Goal: Task Accomplishment & Management: Complete application form

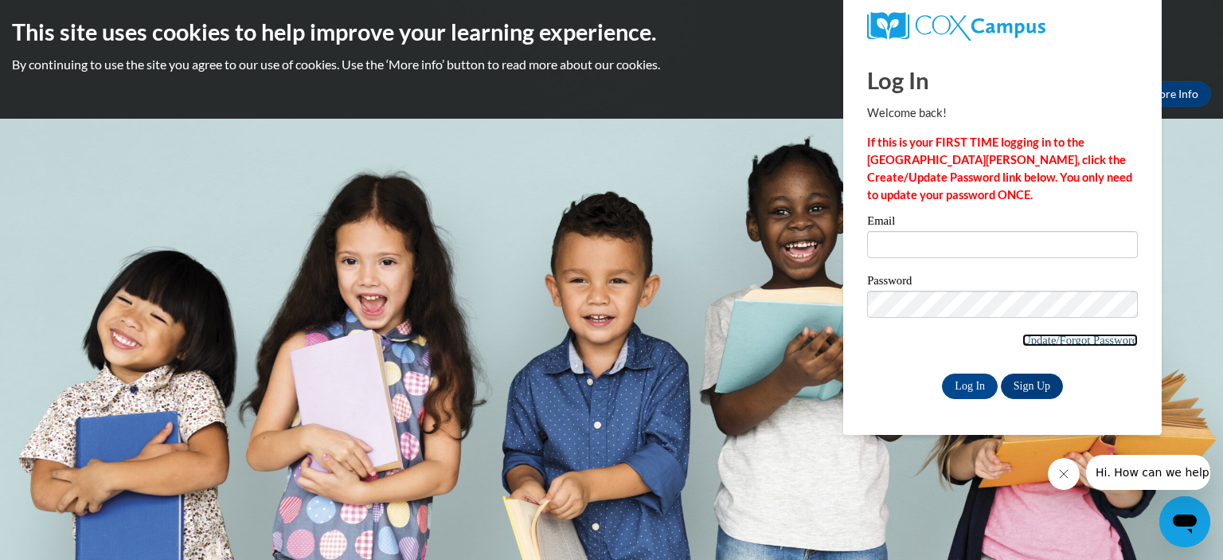
click at [1040, 341] on link "Update/Forgot Password" at bounding box center [1079, 340] width 115 height 13
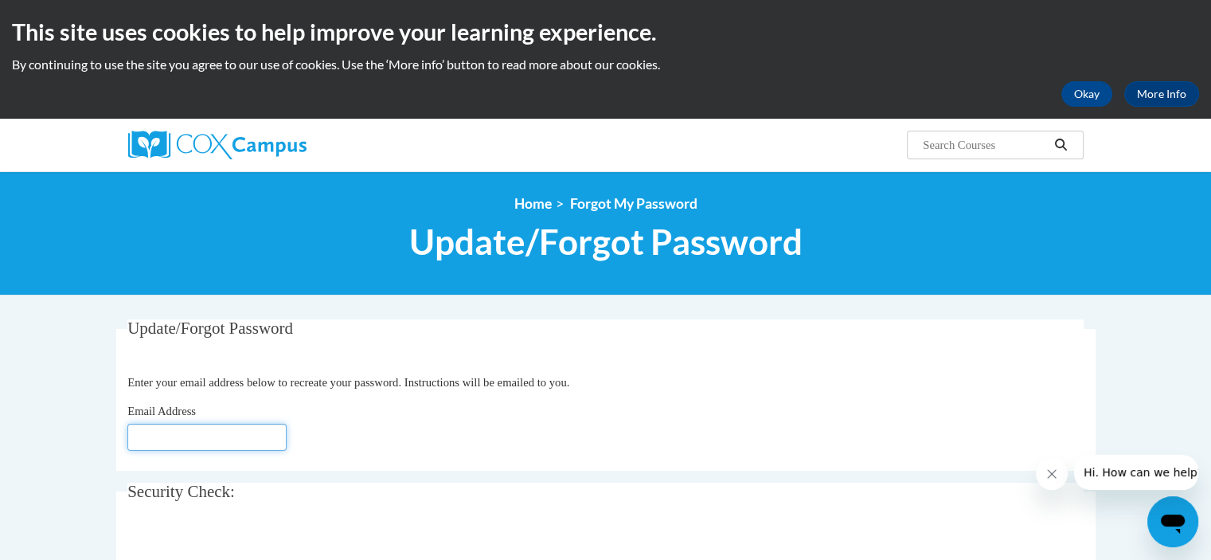
click at [210, 437] on input "Email Address" at bounding box center [206, 436] width 159 height 27
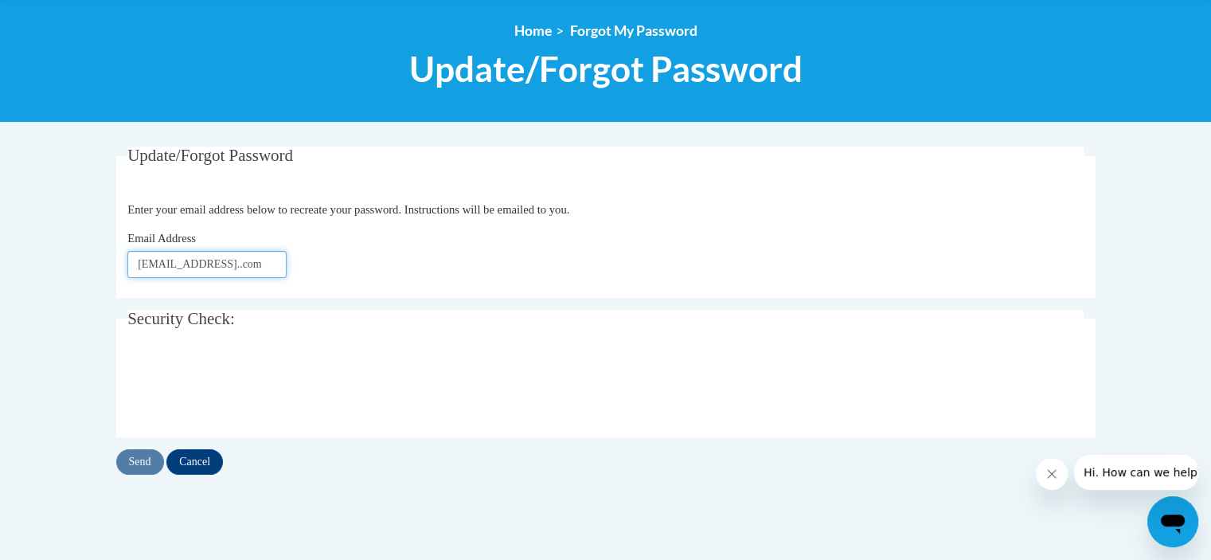
scroll to position [189, 0]
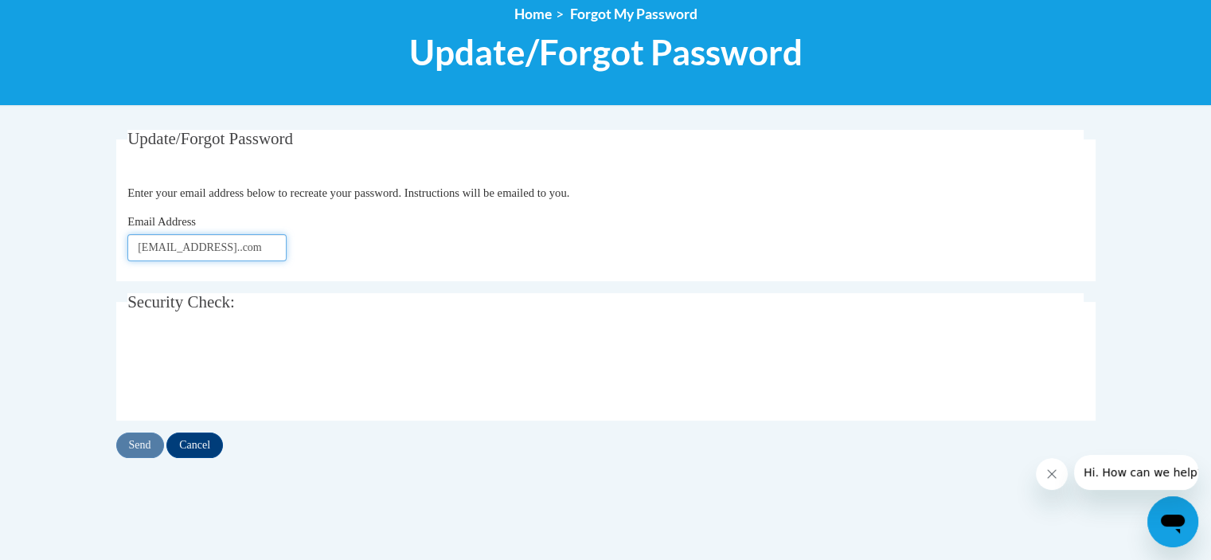
type input "zacherylatoya@yahoo..com"
click at [152, 446] on input "Send" at bounding box center [140, 444] width 48 height 25
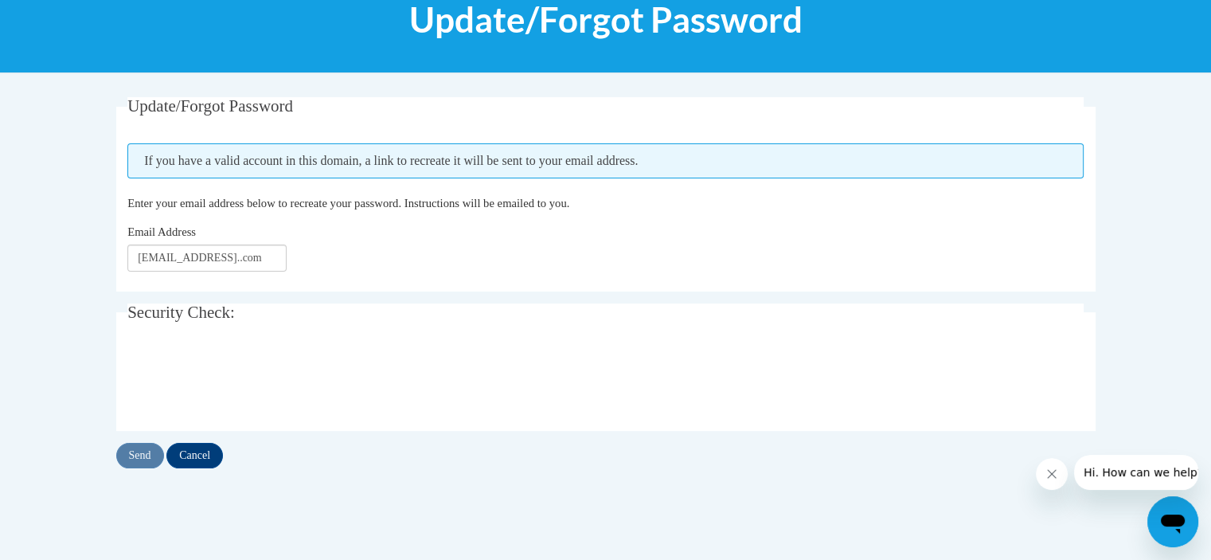
scroll to position [223, 0]
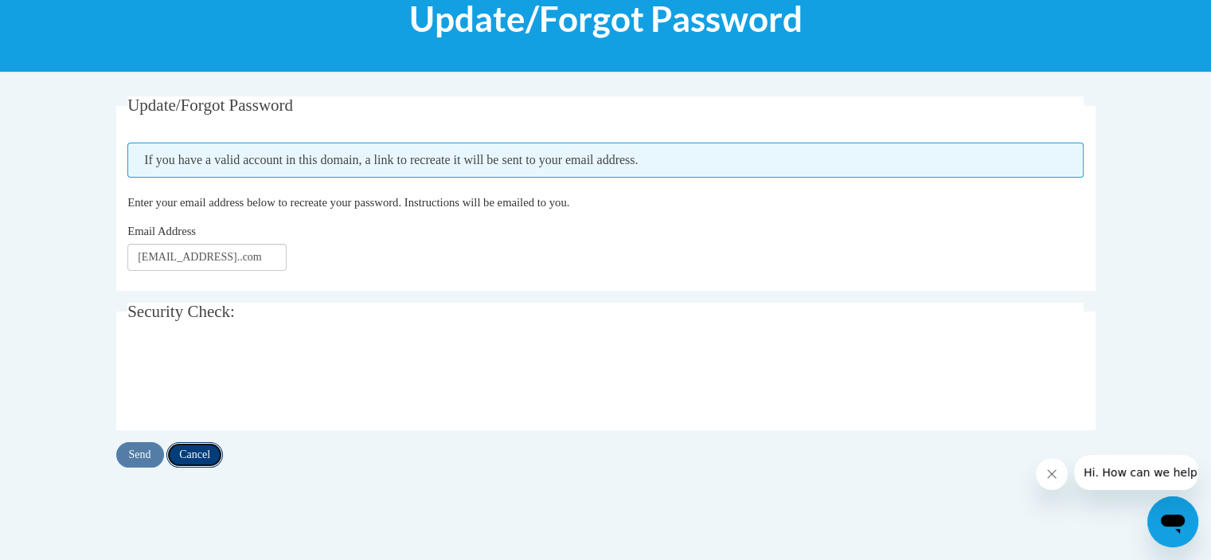
click at [192, 452] on input "Cancel" at bounding box center [194, 454] width 57 height 25
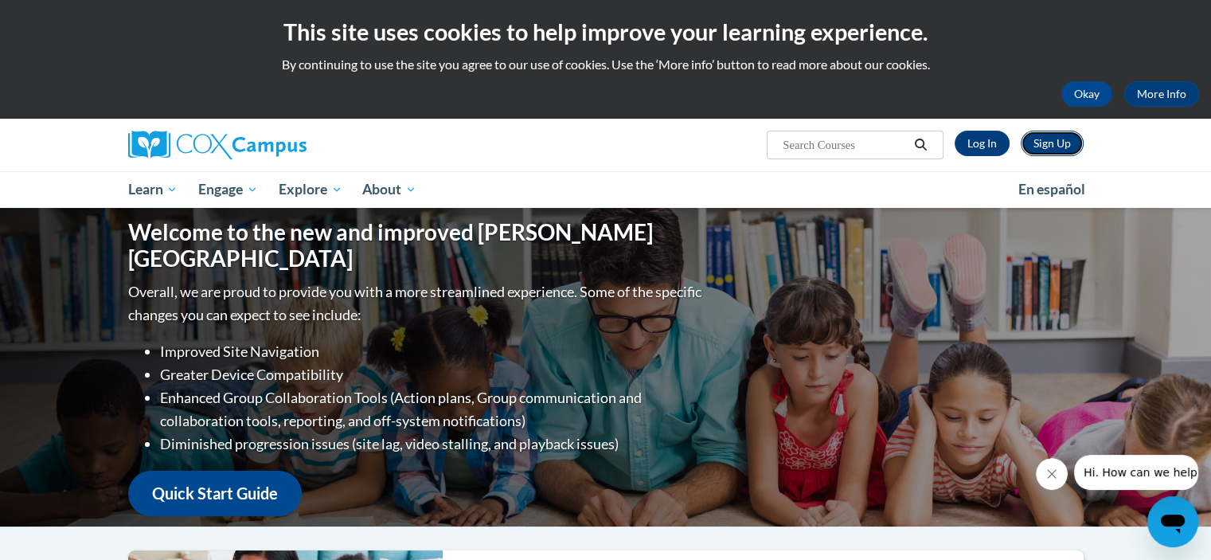
click at [1043, 144] on link "Sign Up" at bounding box center [1051, 143] width 63 height 25
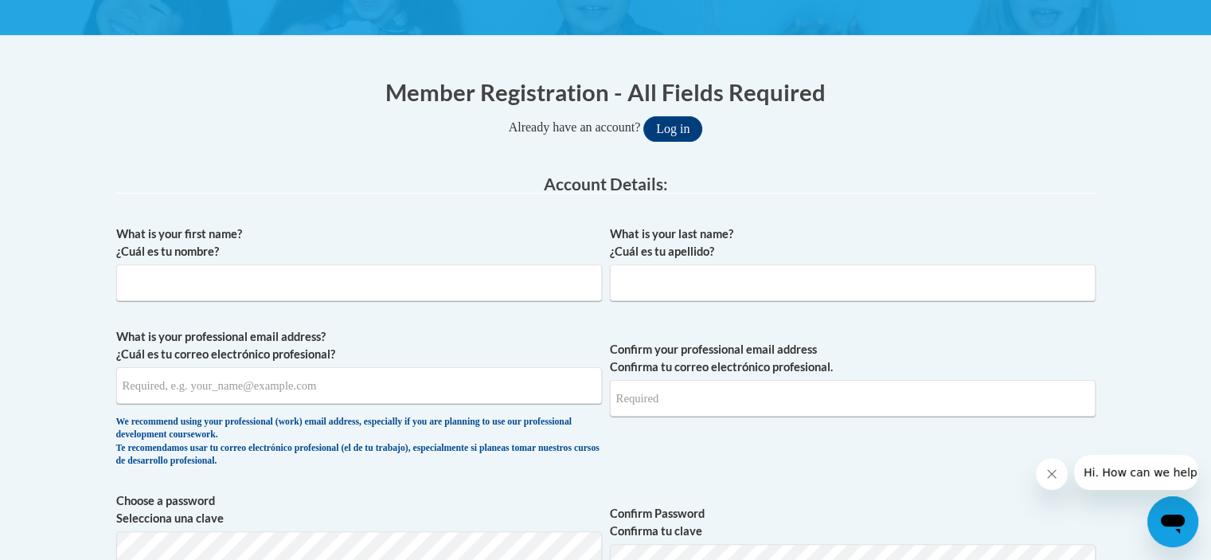
scroll to position [265, 0]
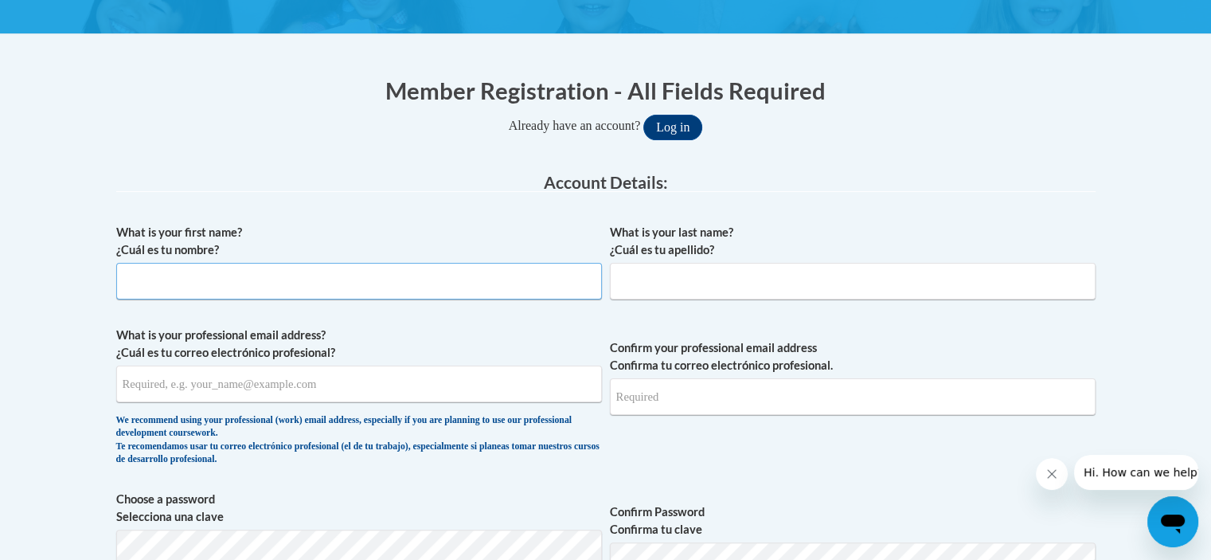
click at [537, 268] on input "What is your first name? ¿Cuál es tu nombre?" at bounding box center [359, 281] width 486 height 37
type input "latoya"
click at [778, 276] on input "What is your last name? ¿Cuál es tu apellido?" at bounding box center [853, 281] width 486 height 37
type input "zachery"
click at [277, 388] on input "What is your professional email address? ¿Cuál es tu correo electrónico profesi…" at bounding box center [359, 383] width 486 height 37
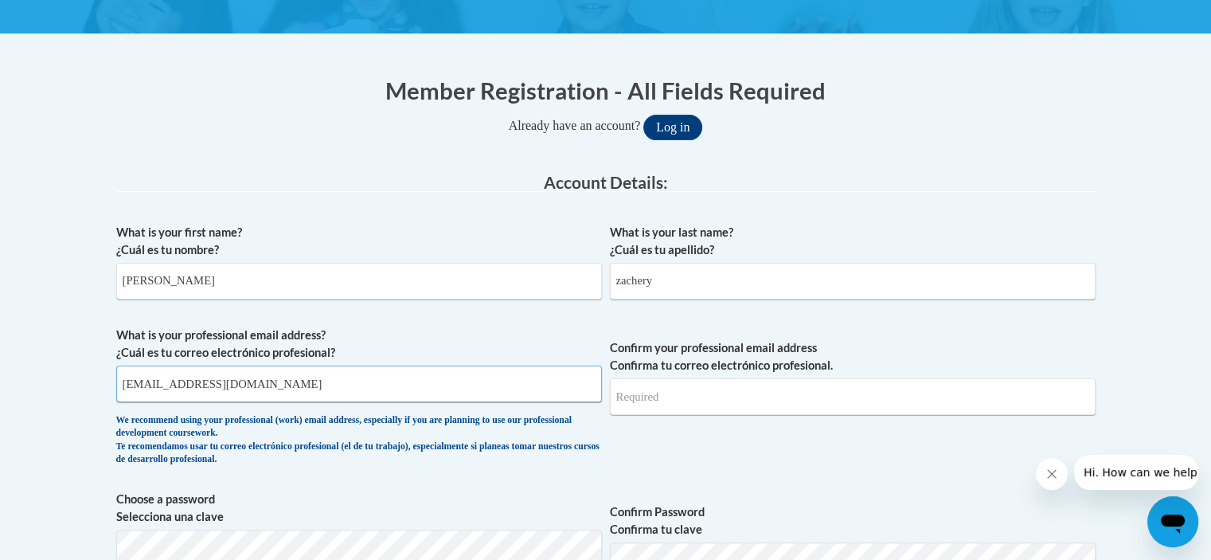
type input "[EMAIL_ADDRESS][DOMAIN_NAME]"
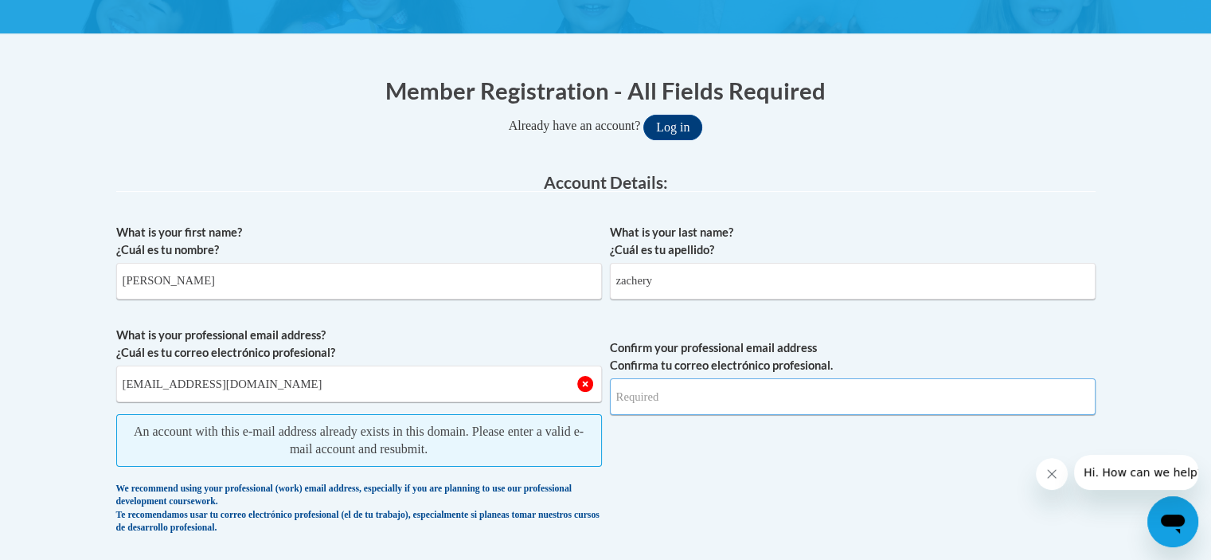
click at [621, 407] on input "Confirm your professional email address Confirma tu correo electrónico profesio…" at bounding box center [853, 396] width 486 height 37
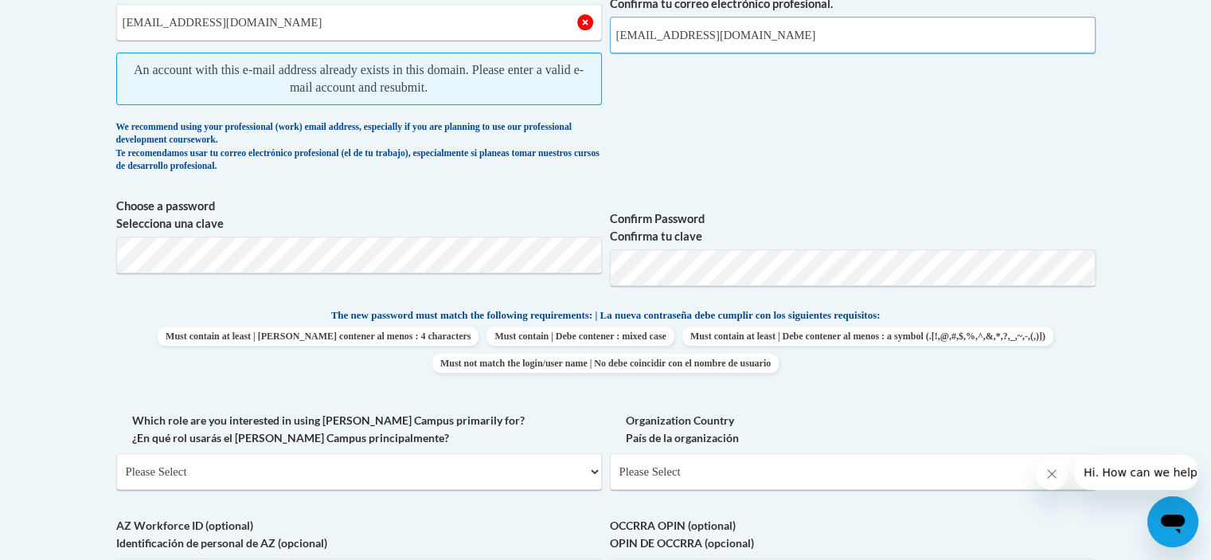
scroll to position [634, 0]
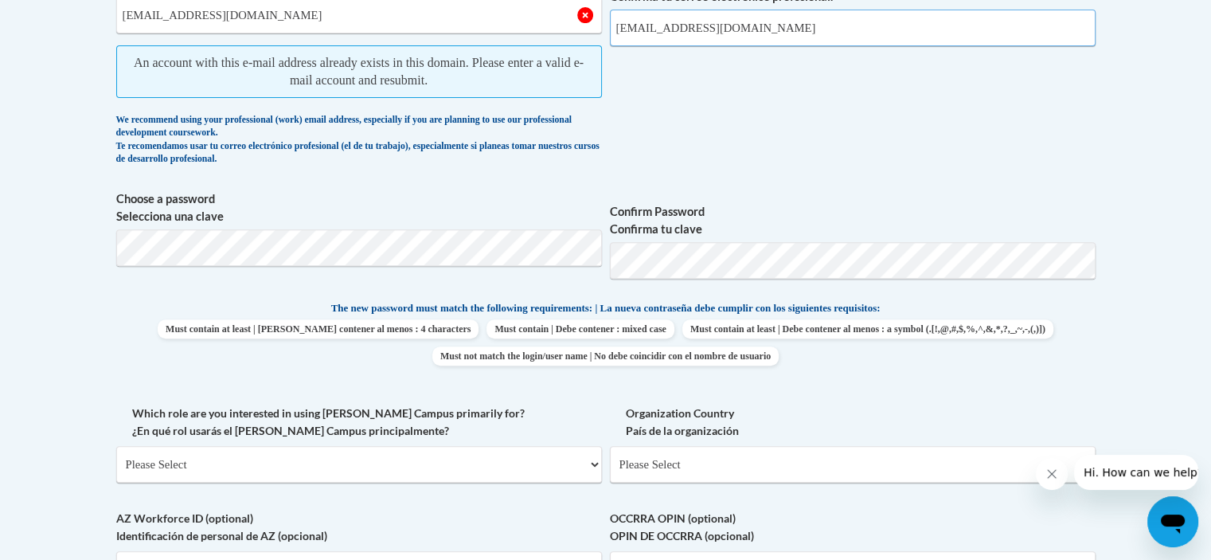
type input "[EMAIL_ADDRESS][DOMAIN_NAME]"
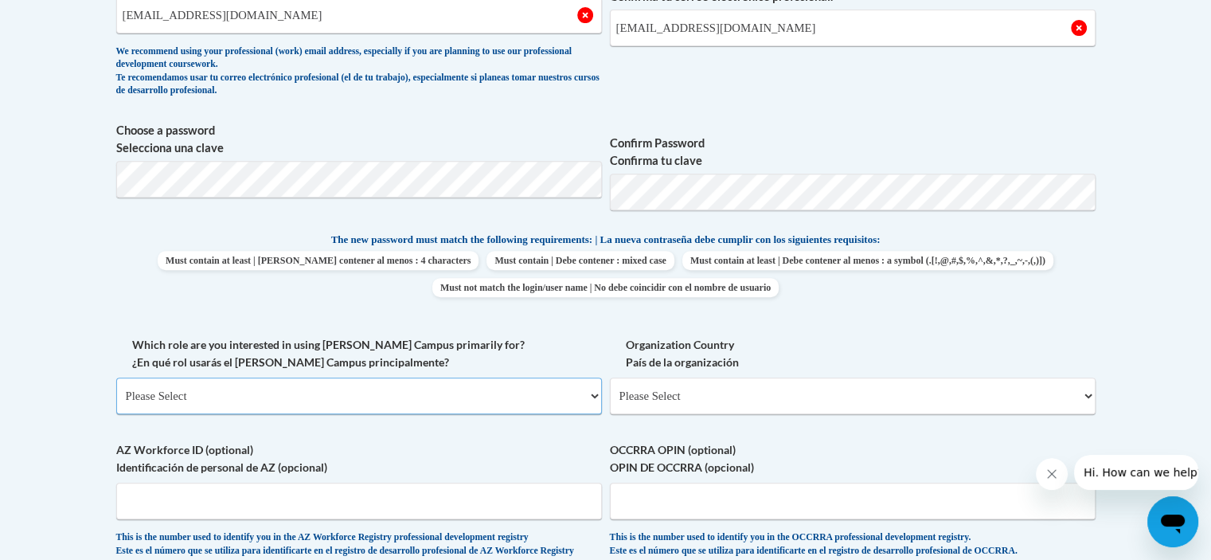
click at [384, 388] on select "Please Select College/University | Colegio/Universidad Community/Nonprofit Part…" at bounding box center [359, 395] width 486 height 37
select select "fbf2d438-af2f-41f8-98f1-81c410e29de3"
click at [116, 377] on select "Please Select College/University | Colegio/Universidad Community/Nonprofit Part…" at bounding box center [359, 395] width 486 height 37
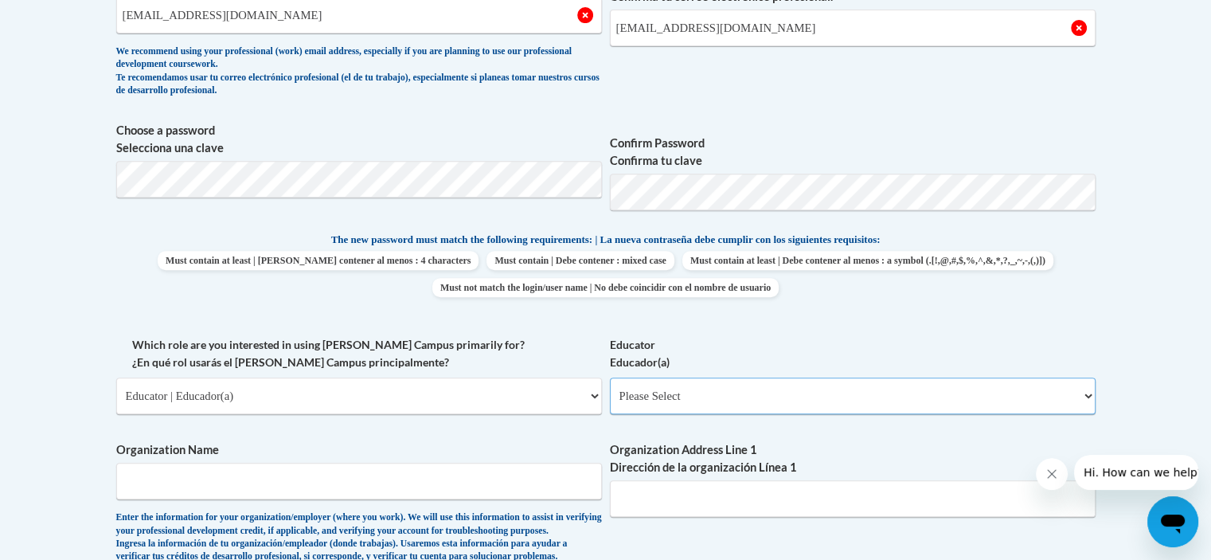
click at [646, 392] on select "Please Select Early Learning/Daycare Teacher/Family Home Care Provider | Maestr…" at bounding box center [853, 395] width 486 height 37
select select "5e2af403-4f2c-4e49-a02f-103e55d7b75b"
click at [610, 377] on select "Please Select Early Learning/Daycare Teacher/Family Home Care Provider | Maestr…" at bounding box center [853, 395] width 486 height 37
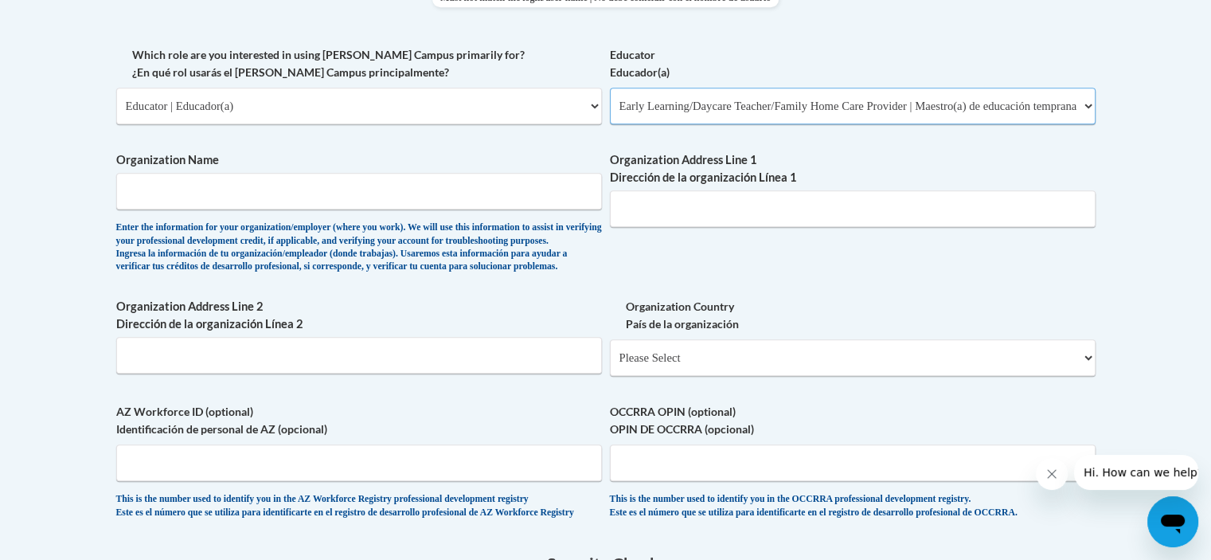
scroll to position [916, 0]
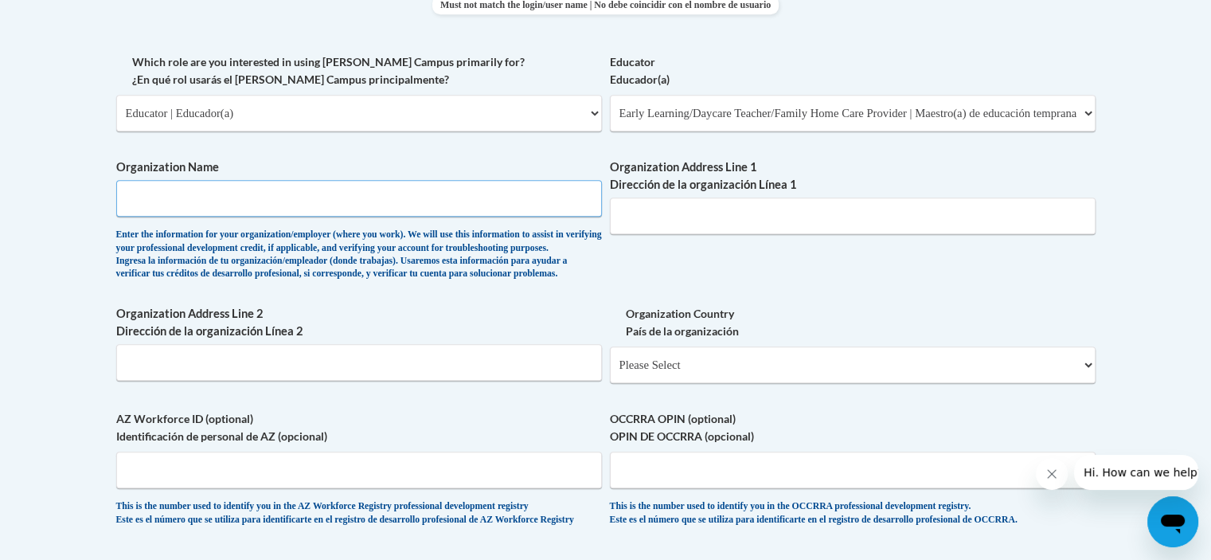
click at [377, 200] on input "Organization Name" at bounding box center [359, 198] width 486 height 37
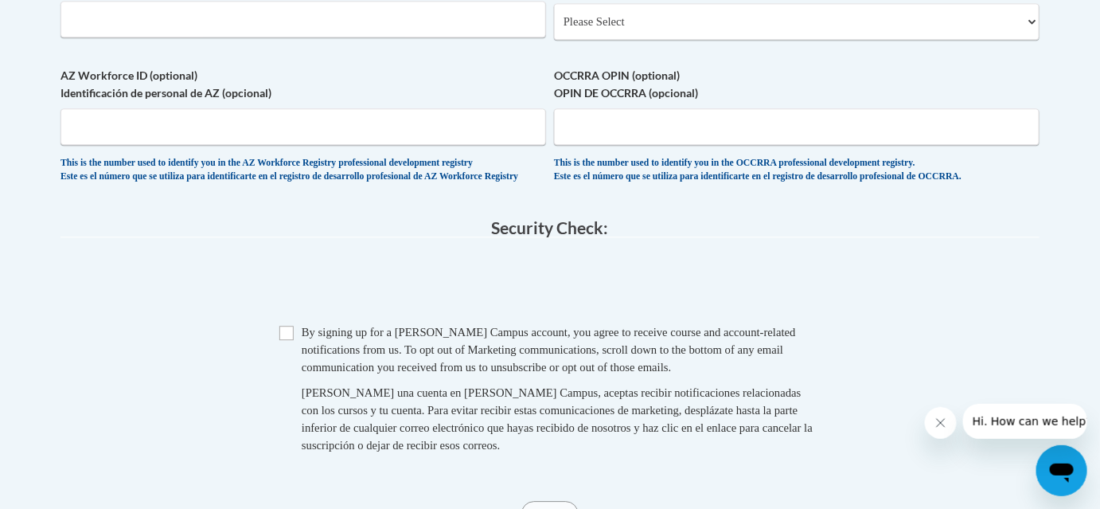
scroll to position [1265, 0]
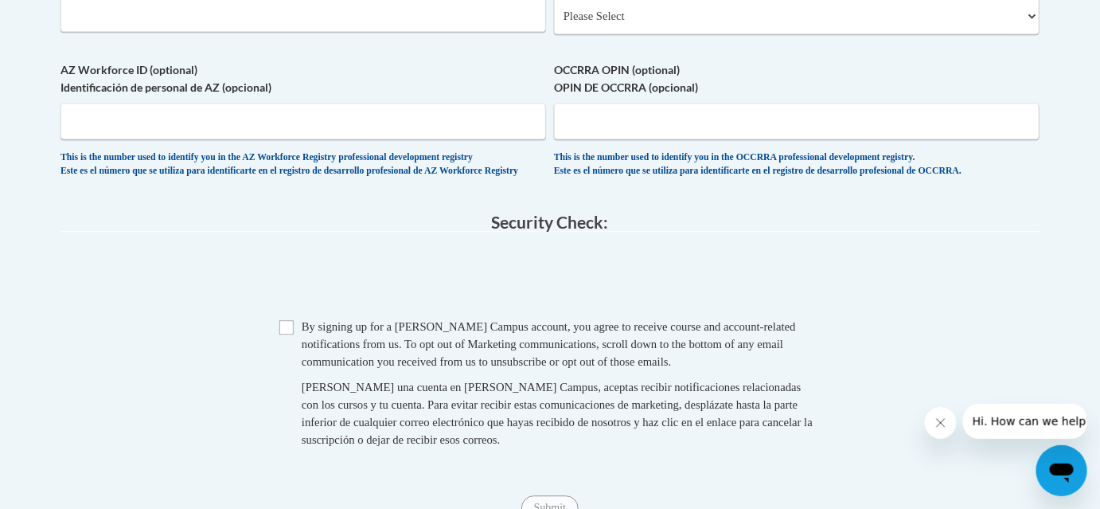
type input "Druid Hills Child developement center"
click at [295, 366] on span "Checkbox By signing up for a Cox Campus account, you agree to receive course an…" at bounding box center [549, 391] width 541 height 146
click at [284, 334] on input "Checkbox" at bounding box center [286, 327] width 14 height 14
checkbox input "true"
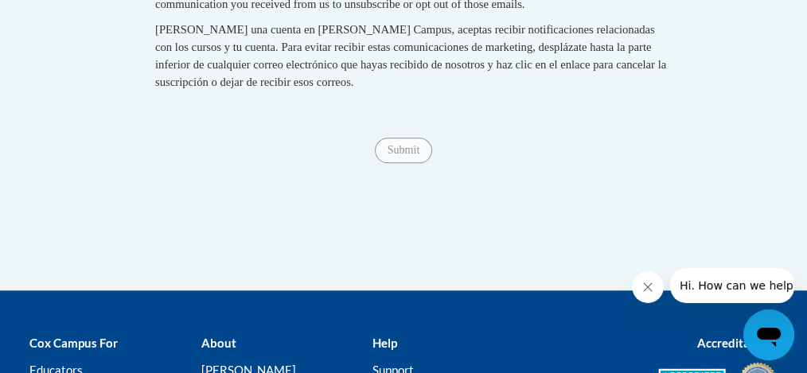
scroll to position [1727, 0]
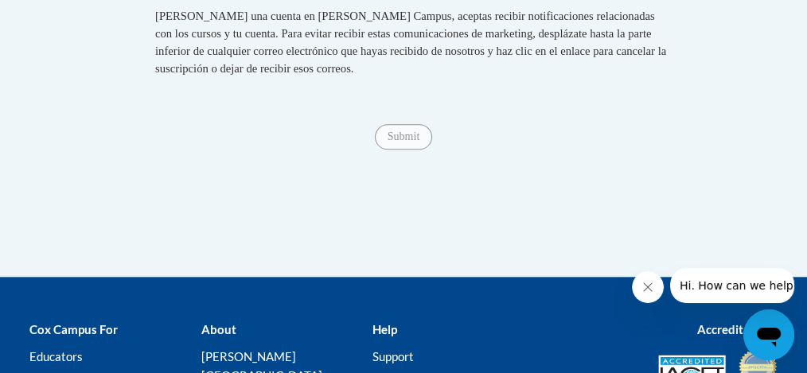
click at [410, 142] on span "Submit" at bounding box center [403, 135] width 57 height 13
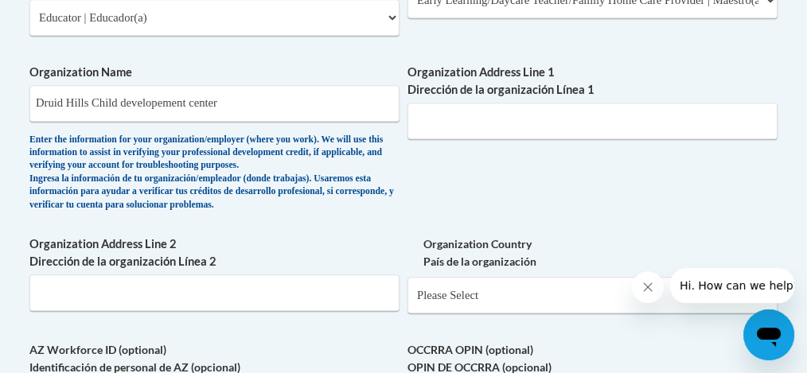
scroll to position [1044, 0]
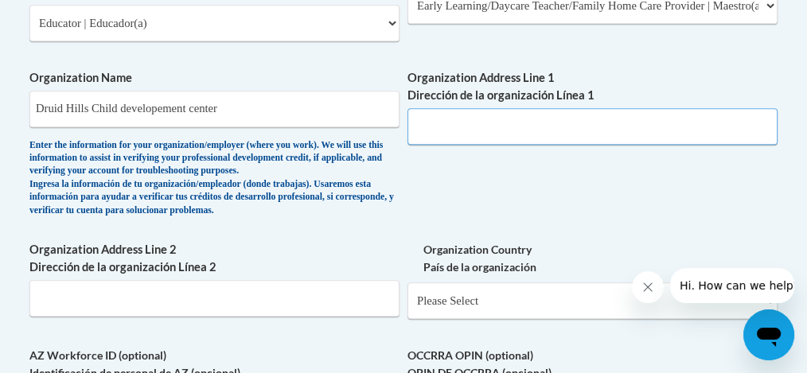
click at [618, 127] on input "Organization Address Line 1 Dirección de la organización Línea 1" at bounding box center [593, 126] width 370 height 37
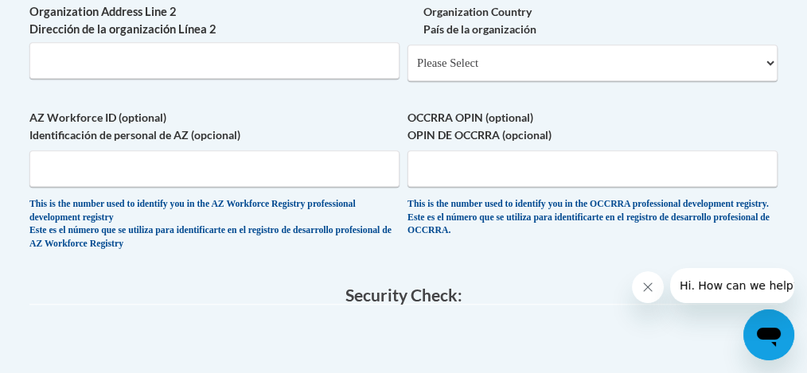
type input "1026 ponce de leon Avenue Ne"
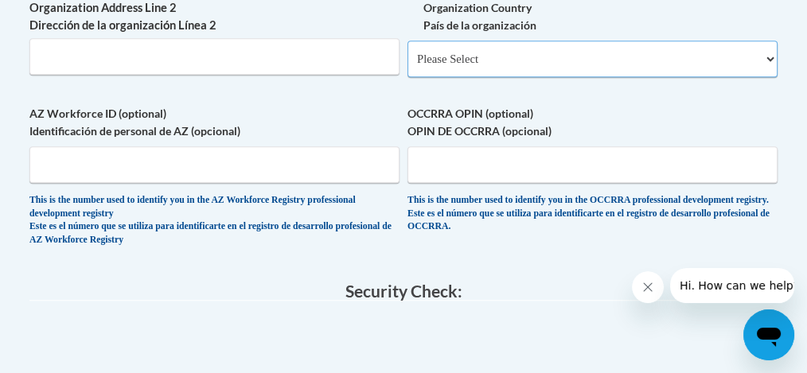
click at [712, 57] on select "Please Select United States | Estados Unidos Outside of the United States | Fue…" at bounding box center [593, 59] width 370 height 37
click at [693, 73] on select "Please Select United States | Estados Unidos Outside of the United States | Fue…" at bounding box center [593, 59] width 370 height 37
select select "ad49bcad-a171-4b2e-b99c-48b446064914"
click at [408, 49] on select "Please Select United States | Estados Unidos Outside of the United States | Fue…" at bounding box center [593, 59] width 370 height 37
select select
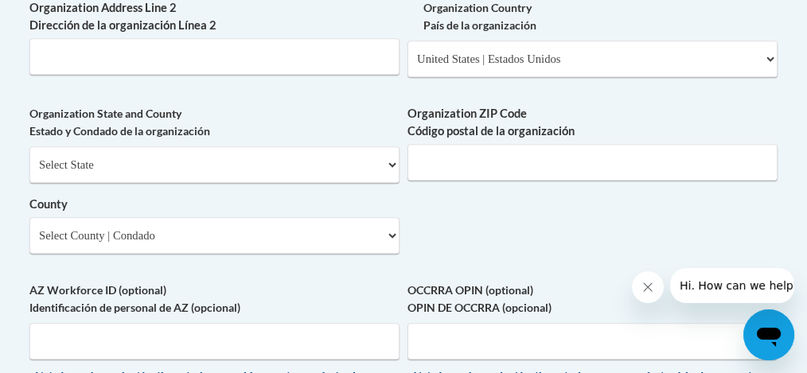
drag, startPoint x: 441, startPoint y: 204, endPoint x: 424, endPoint y: 197, distance: 17.9
click at [424, 193] on div "Organization ZIP Code Código postal de la organización" at bounding box center [593, 149] width 370 height 88
click at [364, 164] on select "Select State Alabama Alaska Arizona Arkansas California Colorado Connecticut De…" at bounding box center [214, 164] width 370 height 37
select select "Georgia"
click at [29, 154] on select "Select State Alabama Alaska Arizona Arkansas California Colorado Connecticut De…" at bounding box center [214, 164] width 370 height 37
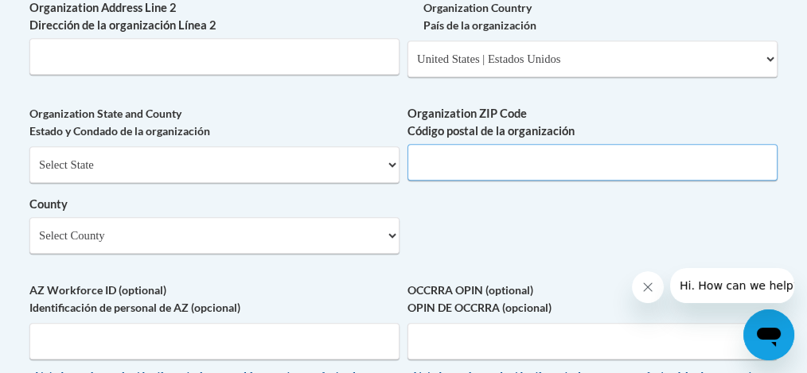
click at [454, 174] on input "Organization ZIP Code Código postal de la organización" at bounding box center [593, 162] width 370 height 37
type input "30306"
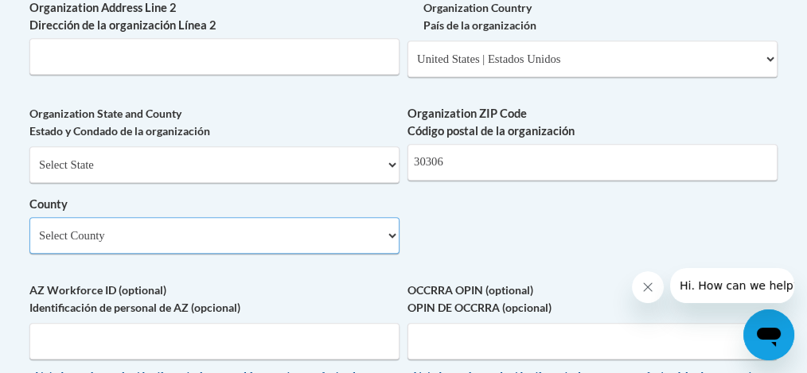
click at [275, 240] on select "Select County Appling Atkinson Bacon Baker Baldwin Banks Barrow Bartow Ben Hill…" at bounding box center [214, 235] width 370 height 37
select select "Fulton"
click at [29, 225] on select "Select County Appling Atkinson Bacon Baker Baldwin Banks Barrow Bartow Ben Hill…" at bounding box center [214, 235] width 370 height 37
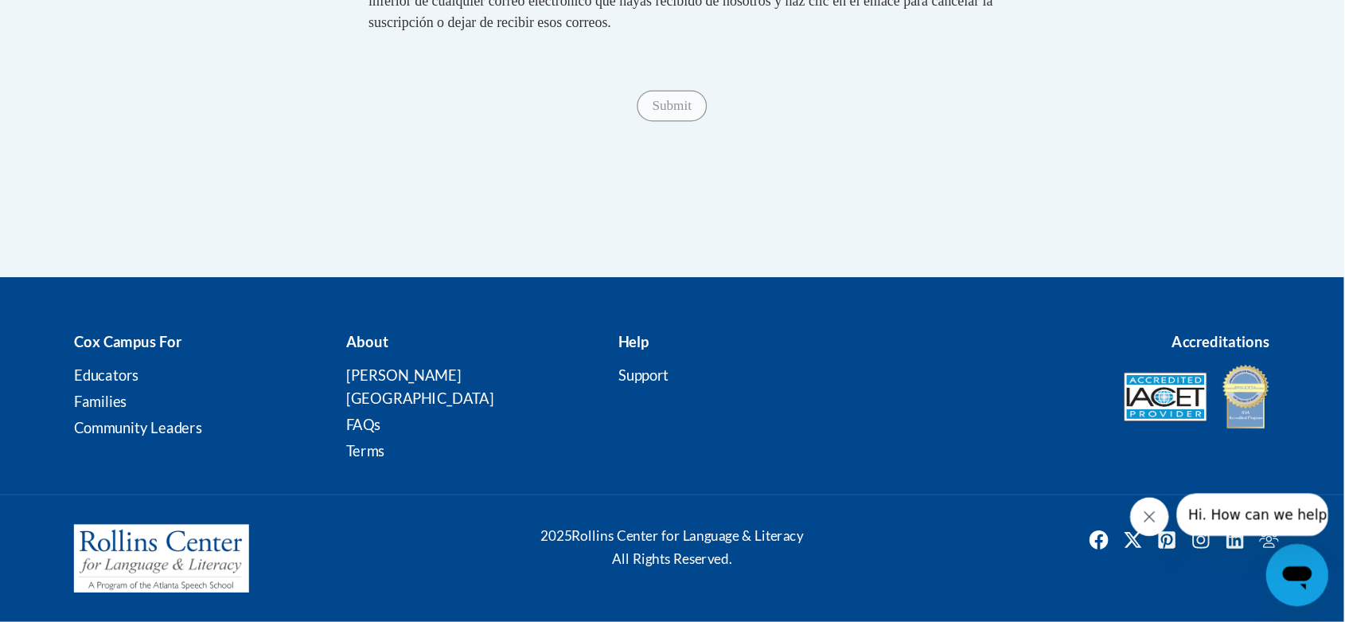
scroll to position [1769, 0]
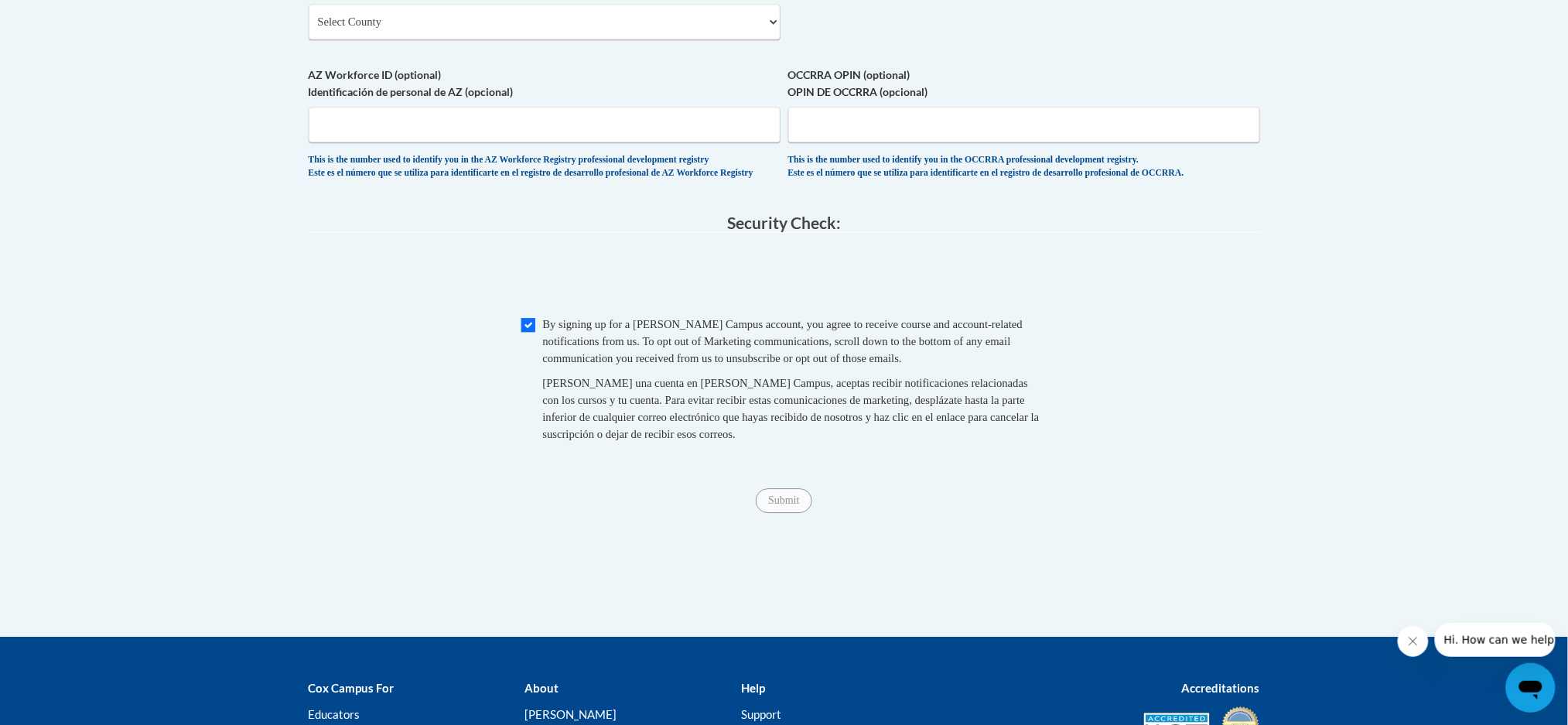
scroll to position [1405, 0]
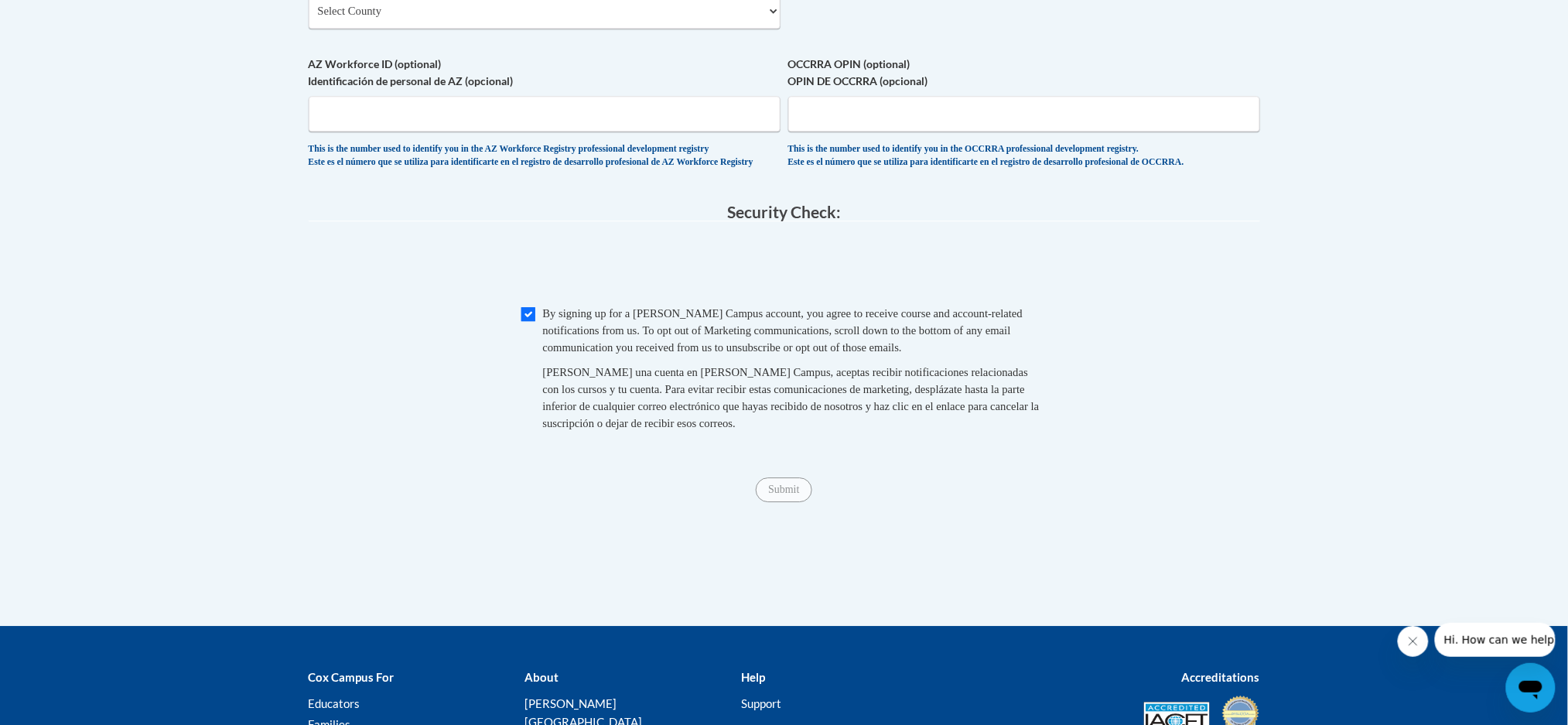
click at [783, 495] on span "Submit" at bounding box center [783, 488] width 55 height 13
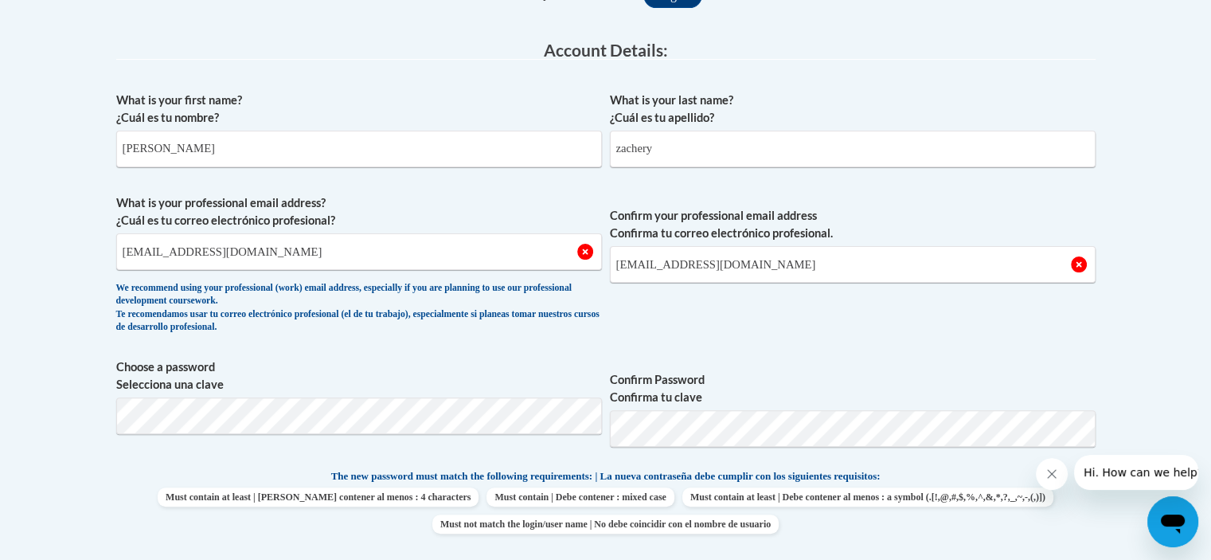
scroll to position [392, 0]
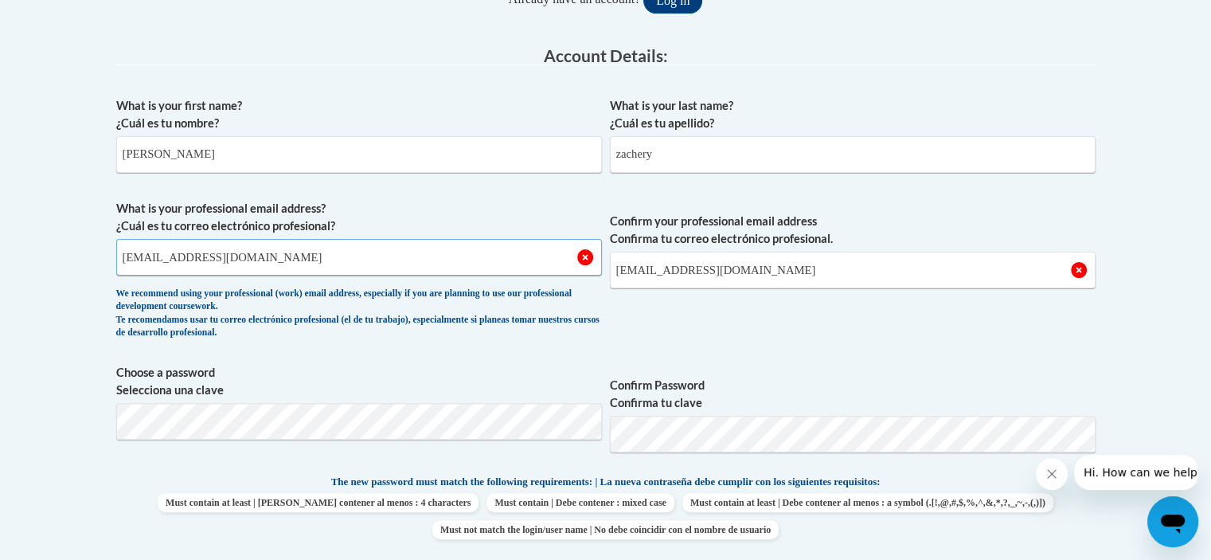
click at [449, 260] on input "[EMAIL_ADDRESS][DOMAIN_NAME]" at bounding box center [359, 257] width 486 height 37
type input "[EMAIL_ADDRESS][DOMAIN_NAME]"
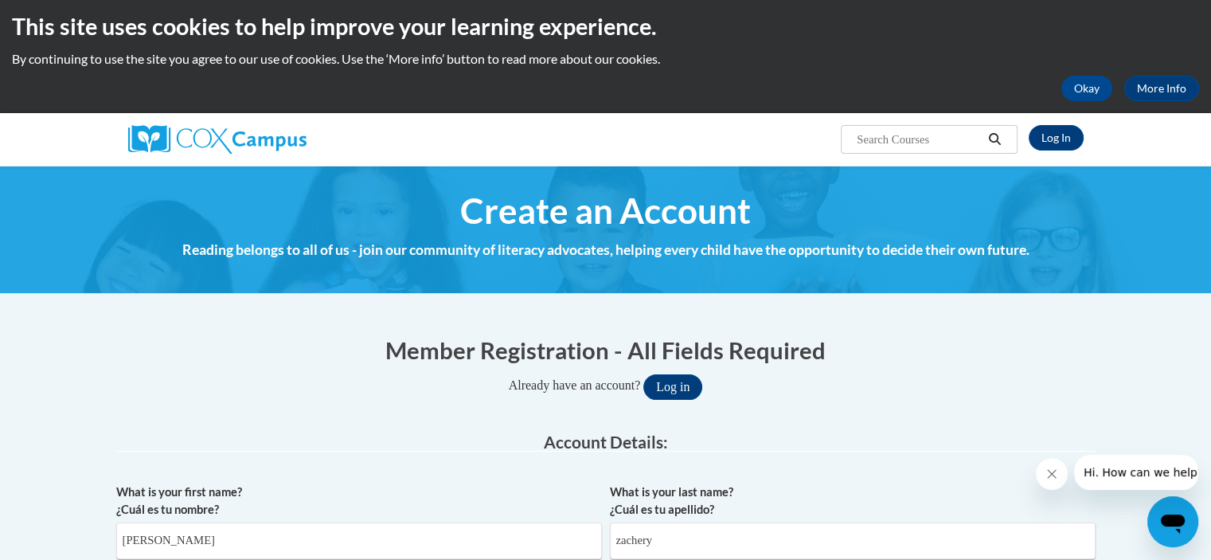
scroll to position [0, 0]
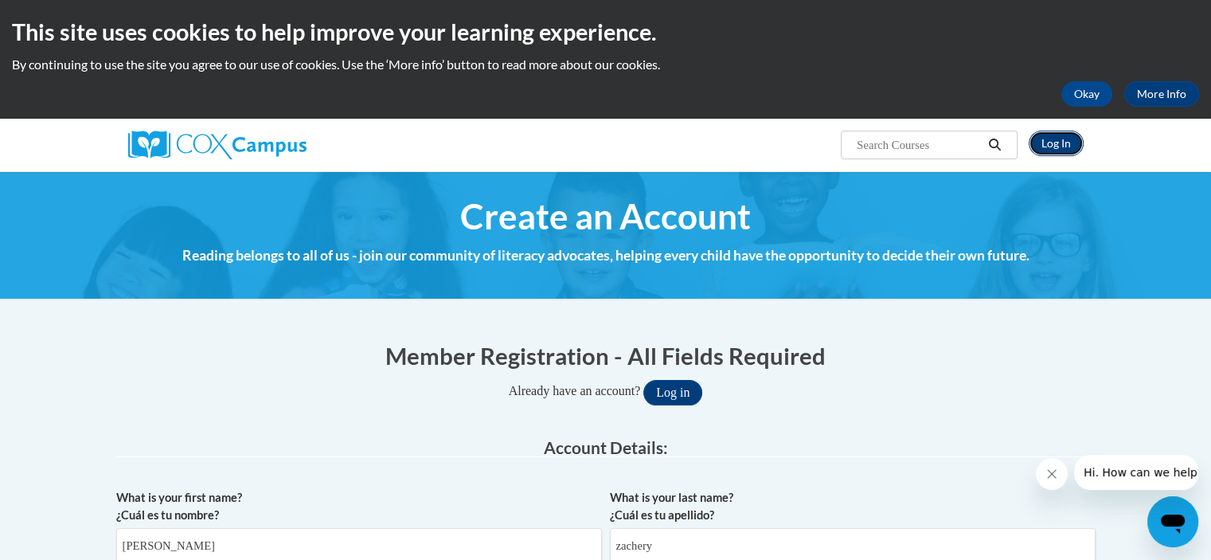
click at [1061, 136] on link "Log In" at bounding box center [1055, 143] width 55 height 25
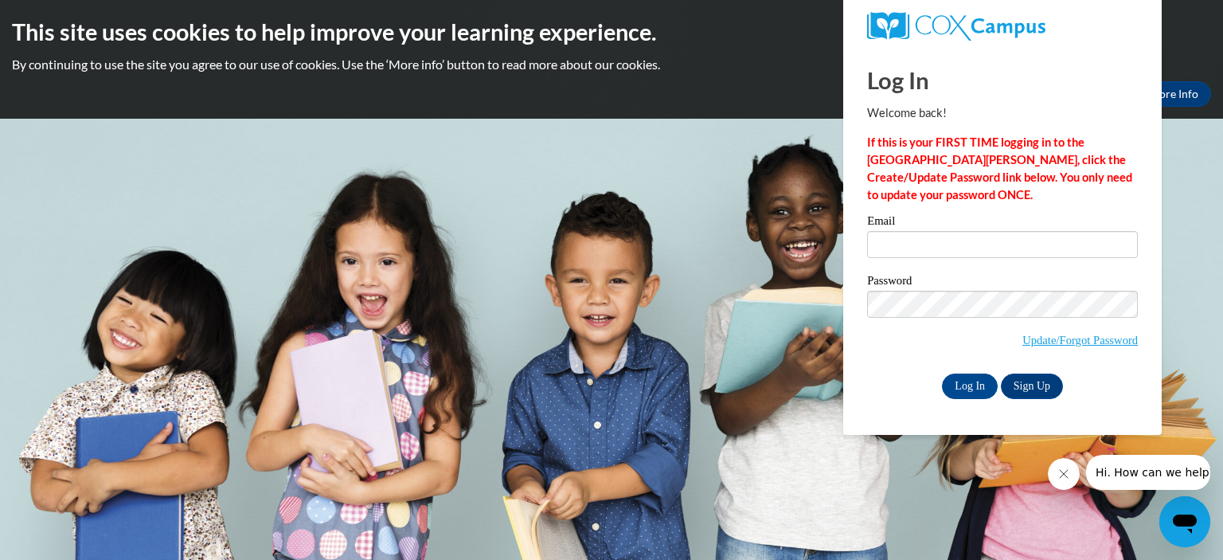
drag, startPoint x: 0, startPoint y: 0, endPoint x: 903, endPoint y: 244, distance: 935.9
click at [903, 244] on input "Email" at bounding box center [1002, 244] width 271 height 27
type input "[EMAIL_ADDRESS][DOMAIN_NAME]"
click at [962, 381] on input "Log In" at bounding box center [970, 385] width 56 height 25
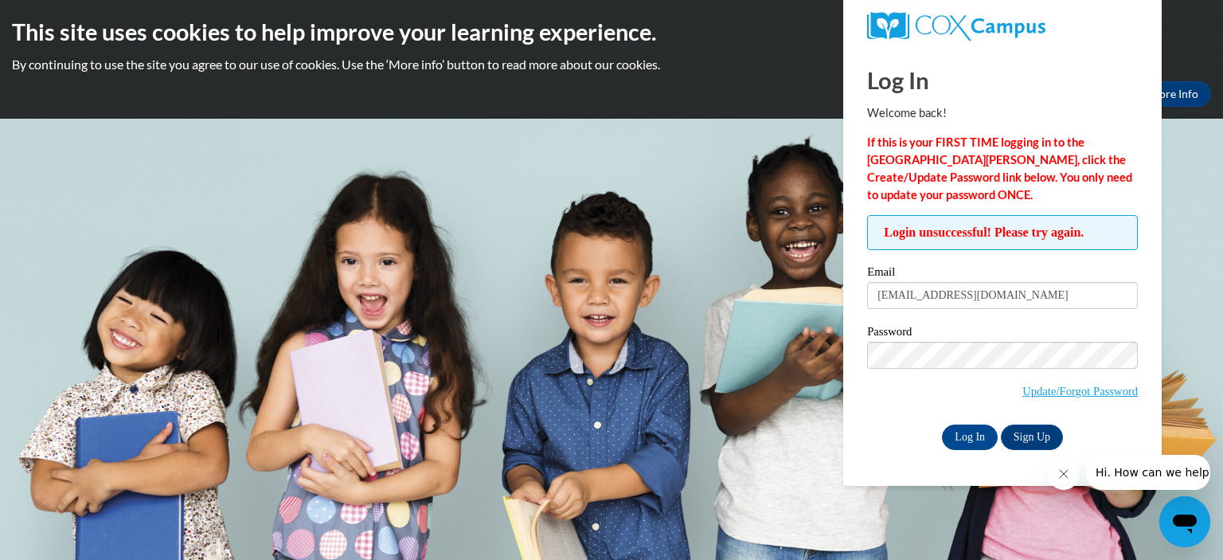
click at [923, 467] on div "Log In Welcome back! If this is your FIRST TIME logging in to the [GEOGRAPHIC_D…" at bounding box center [1002, 267] width 342 height 438
click at [967, 439] on input "Log In" at bounding box center [970, 436] width 56 height 25
click at [1080, 388] on link "Update/Forgot Password" at bounding box center [1079, 390] width 115 height 13
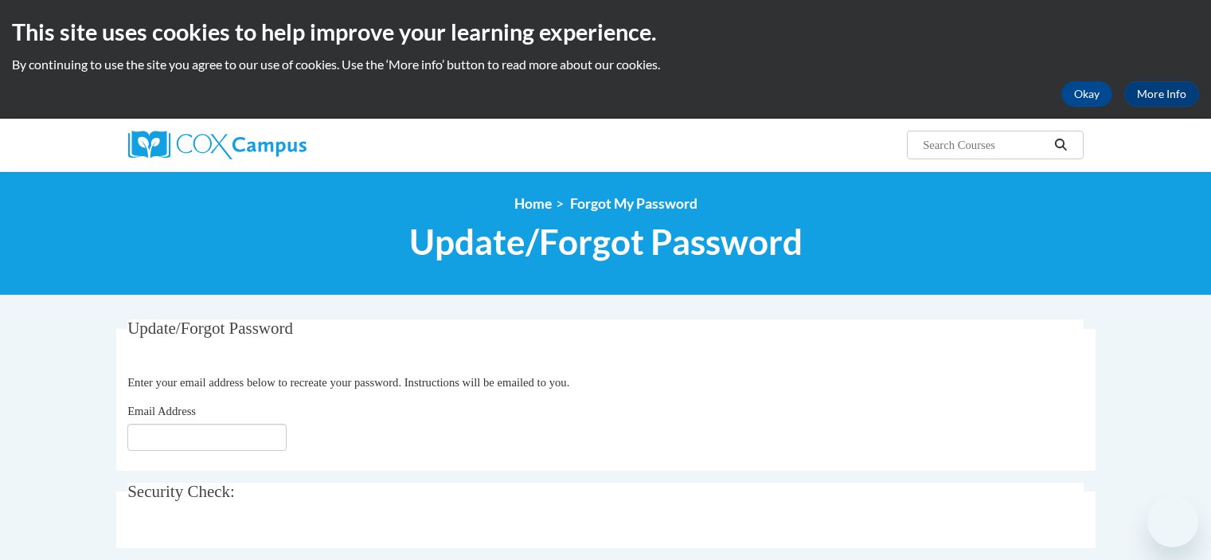
click at [909, 319] on legend "Update/Forgot Password" at bounding box center [605, 328] width 956 height 18
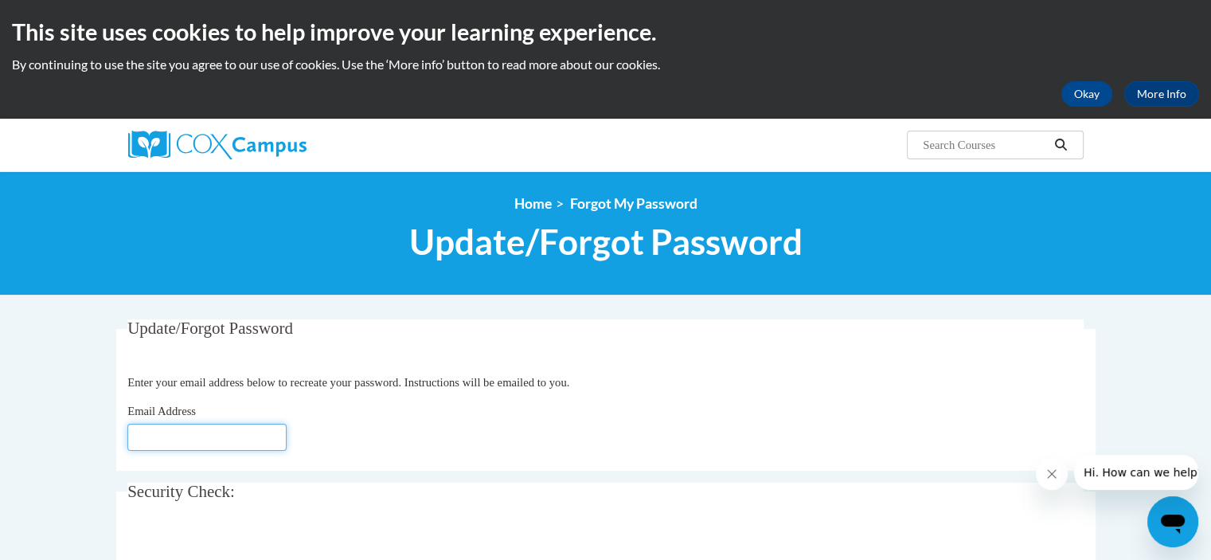
click at [216, 437] on input "Email Address" at bounding box center [206, 436] width 159 height 27
type input "zacherylatoya@yahoo.com"
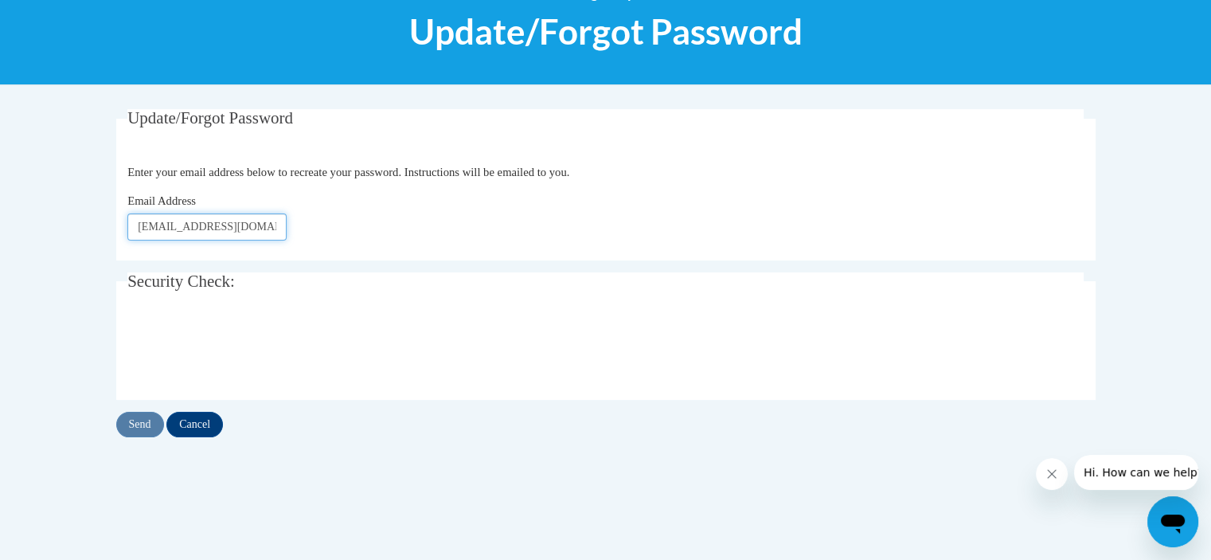
scroll to position [213, 0]
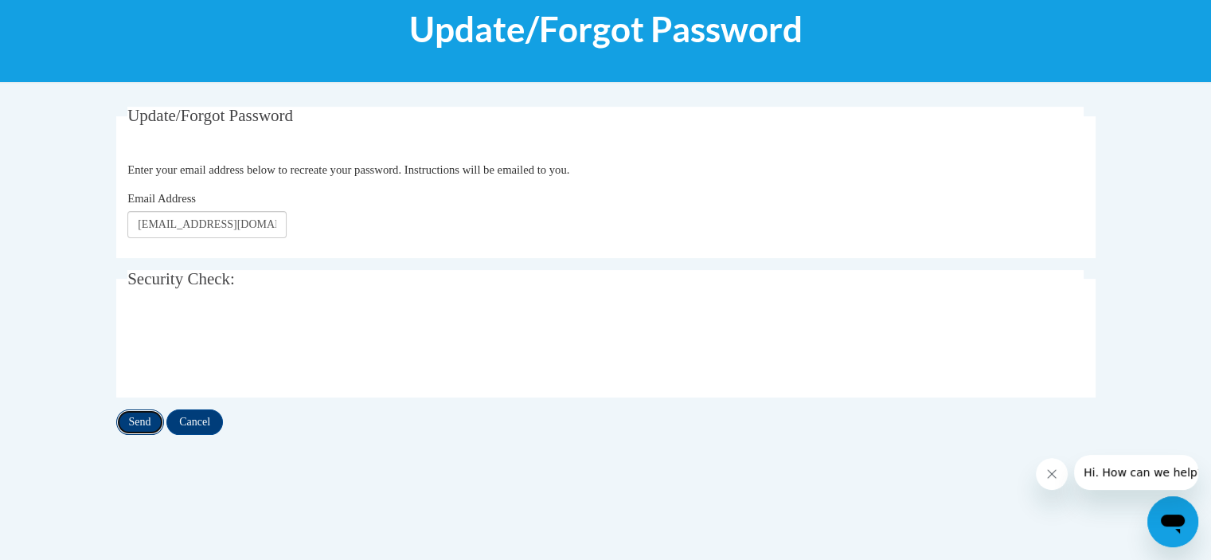
click at [142, 425] on input "Send" at bounding box center [140, 421] width 48 height 25
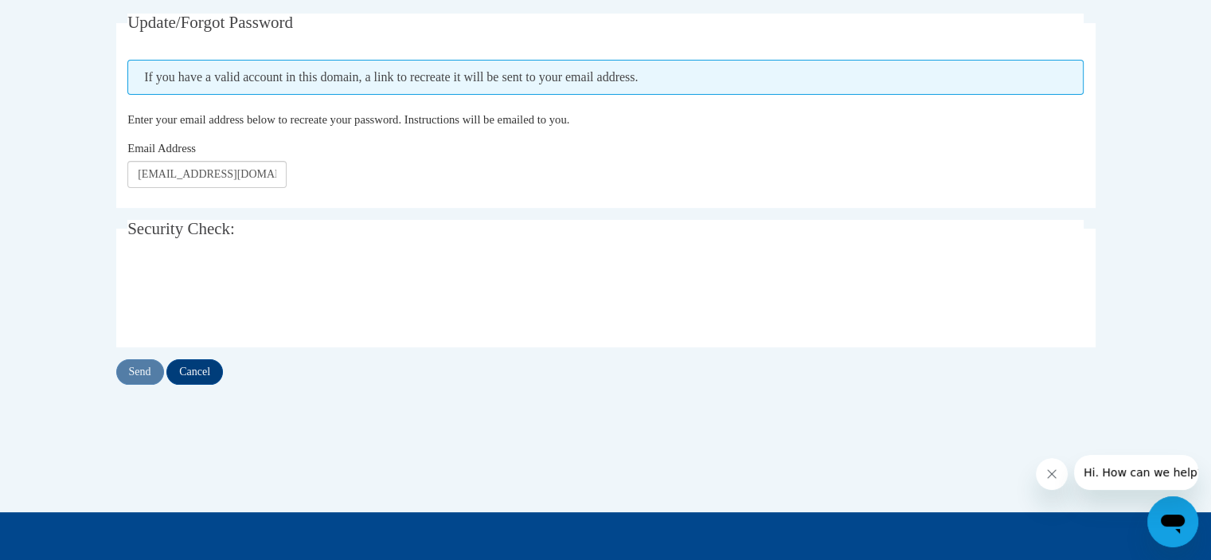
scroll to position [313, 0]
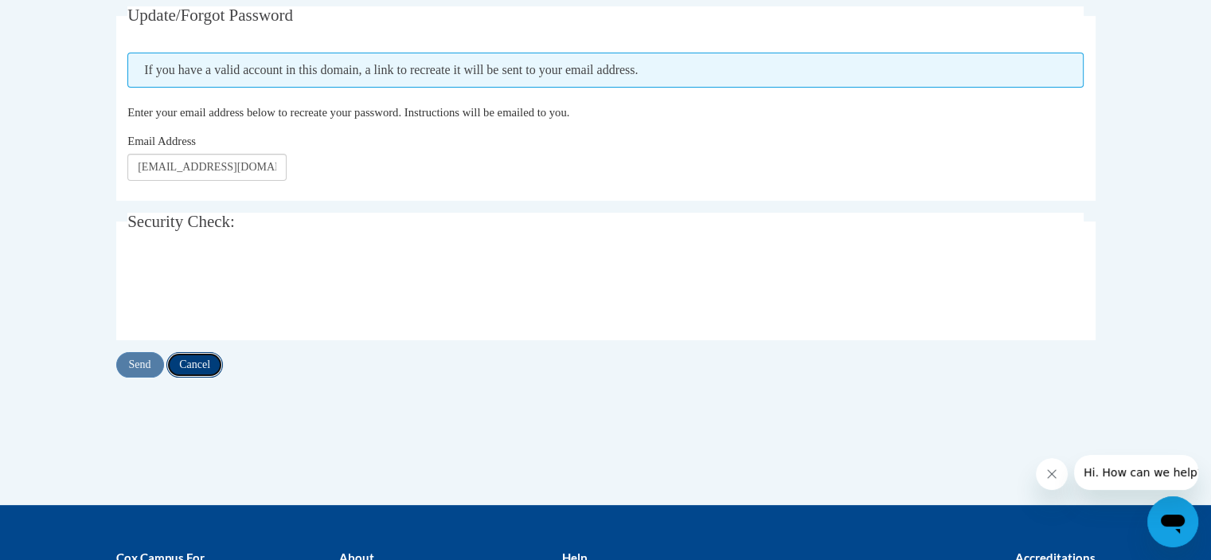
click at [197, 361] on input "Cancel" at bounding box center [194, 364] width 57 height 25
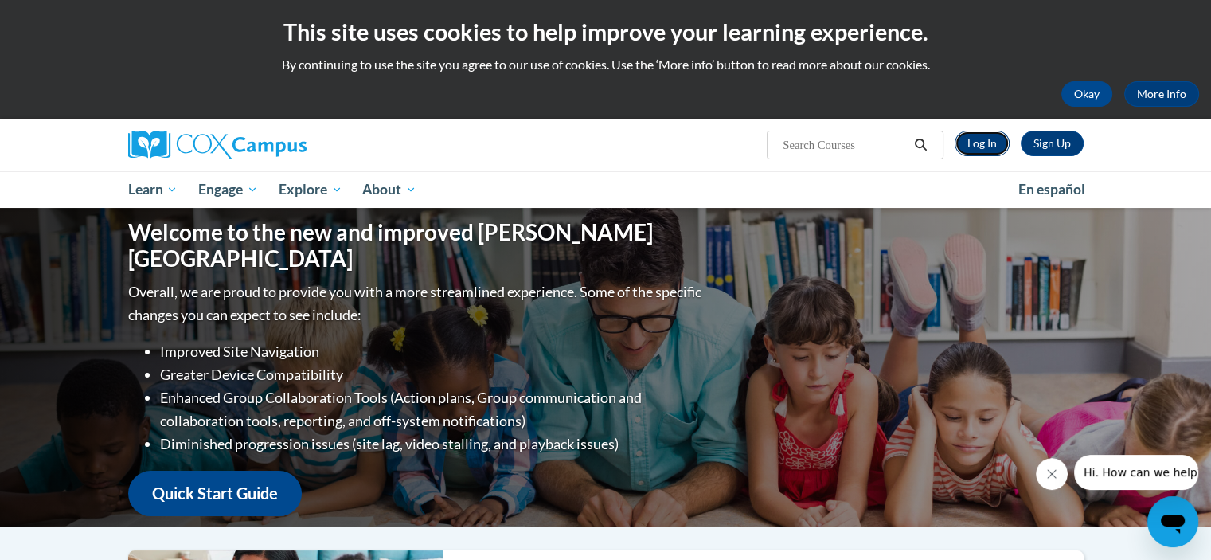
click at [971, 150] on link "Log In" at bounding box center [981, 143] width 55 height 25
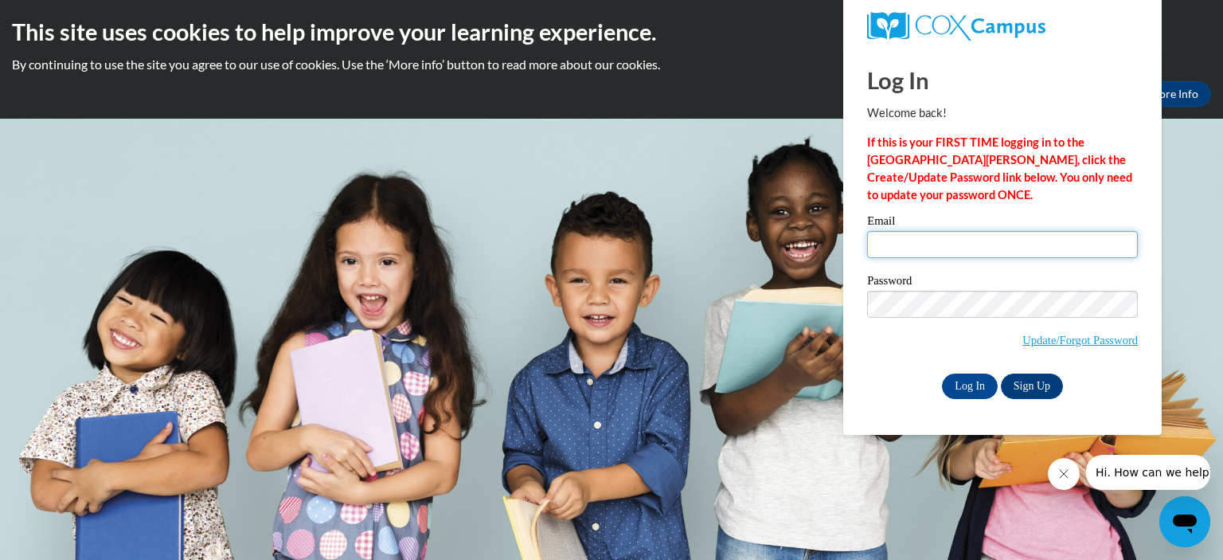
click at [964, 252] on input "Email" at bounding box center [1002, 244] width 271 height 27
type input "zacherylatoya@yahoo.com"
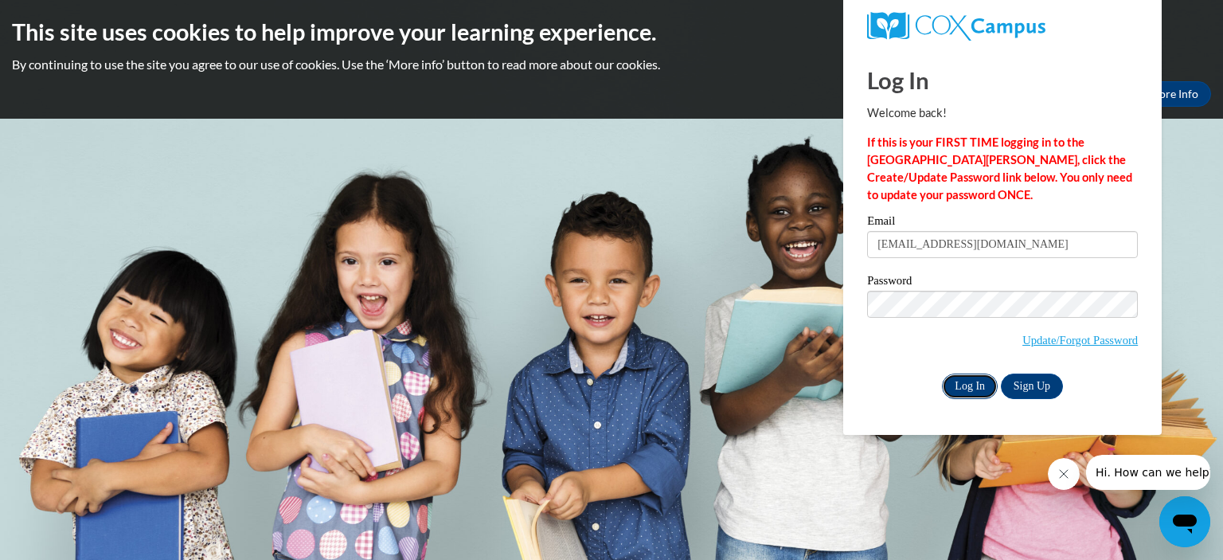
click at [967, 392] on input "Log In" at bounding box center [970, 385] width 56 height 25
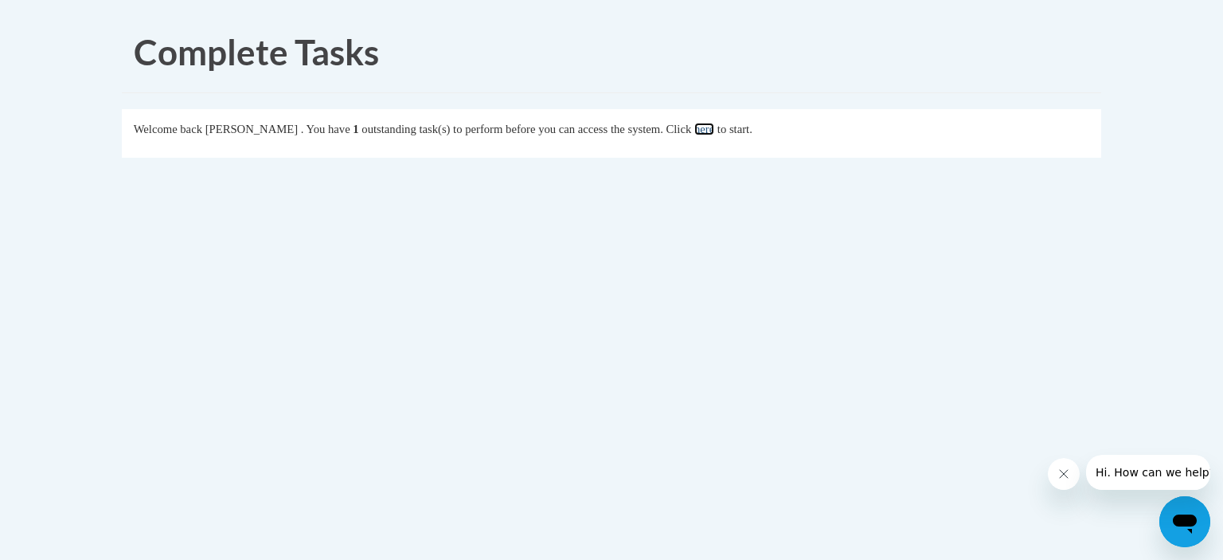
click at [714, 130] on link "here" at bounding box center [704, 129] width 20 height 13
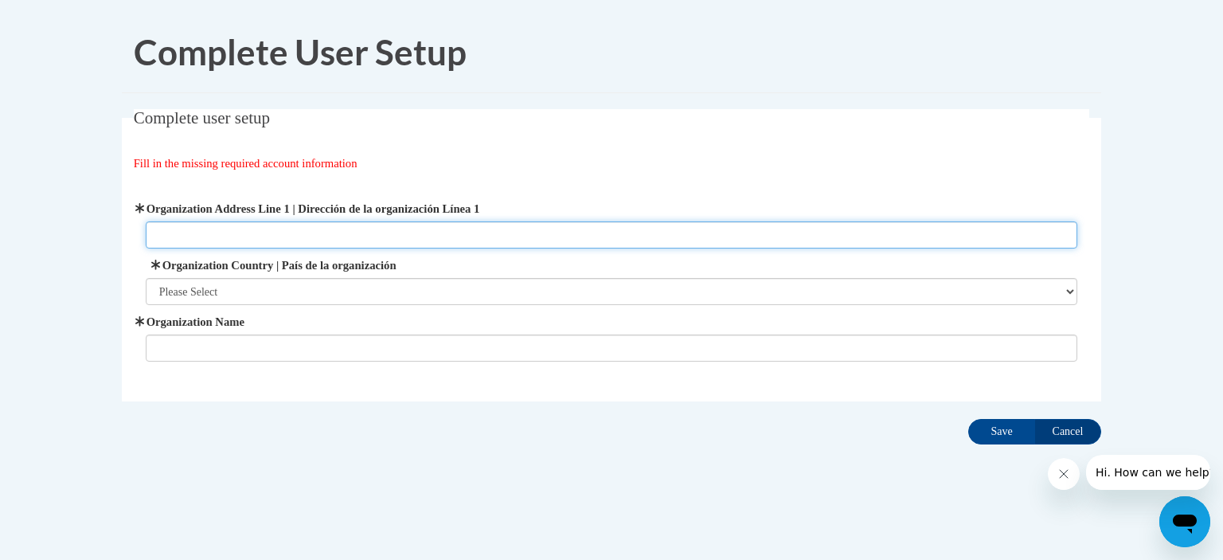
click at [474, 232] on input "Organization Address Line 1 | Dirección de la organización Línea 1" at bounding box center [612, 234] width 932 height 27
click at [391, 228] on input "Organization Address Line 1 | Dirección de la organización Línea 1" at bounding box center [612, 234] width 932 height 27
type input "[STREET_ADDRESS][PERSON_NAME][PERSON_NAME]"
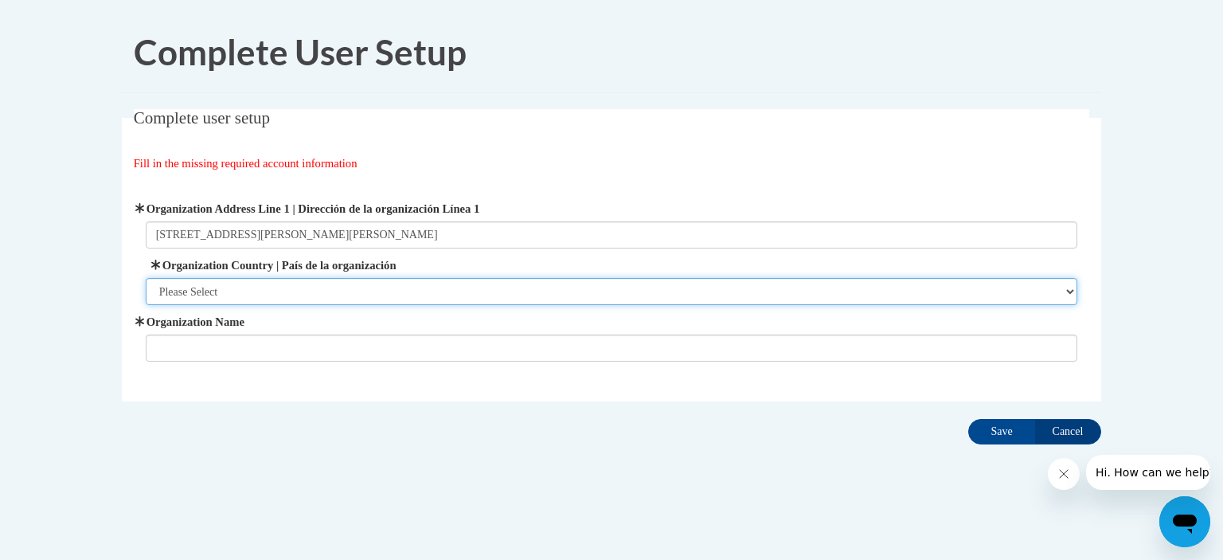
click at [349, 293] on select "Please Select [GEOGRAPHIC_DATA] | [GEOGRAPHIC_DATA] Outside of [GEOGRAPHIC_DATA…" at bounding box center [612, 291] width 932 height 27
select select "ad49bcad-a171-4b2e-b99c-48b446064914"
click at [146, 278] on select "Please Select [GEOGRAPHIC_DATA] | [GEOGRAPHIC_DATA] Outside of [GEOGRAPHIC_DATA…" at bounding box center [612, 291] width 932 height 27
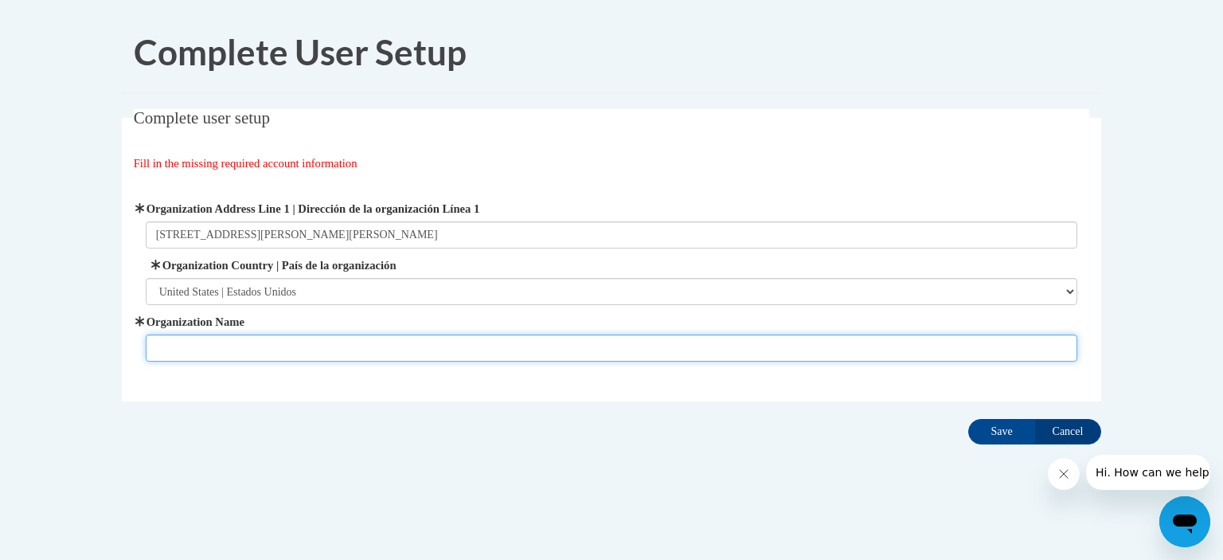
click at [342, 342] on input "Organization Name" at bounding box center [612, 347] width 932 height 27
type input "N"
type input "Druid Hills Child Developement Center"
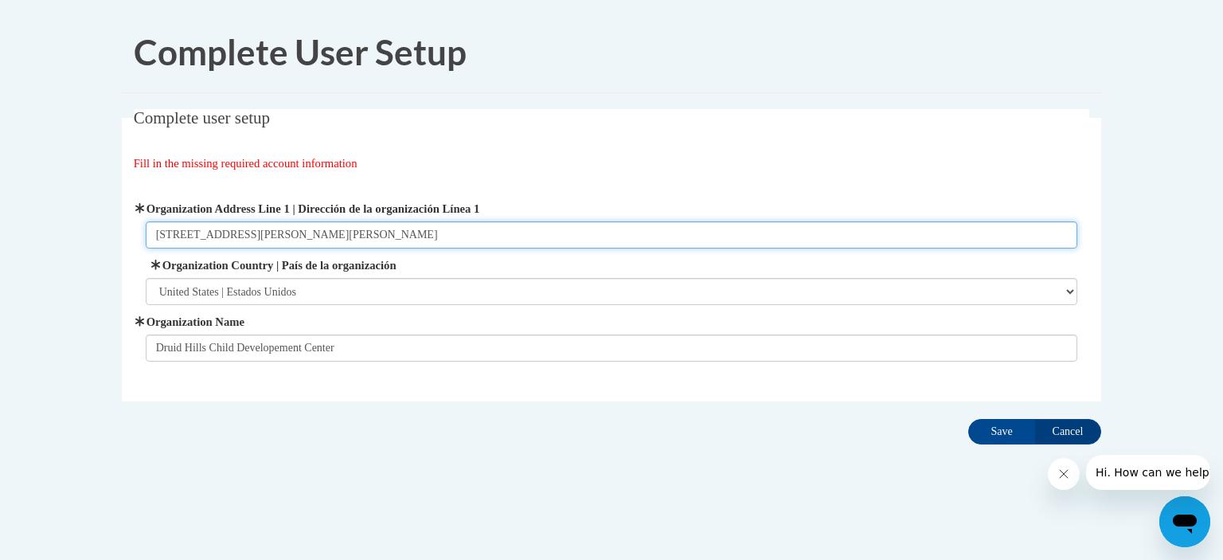
click at [373, 240] on input "[STREET_ADDRESS][PERSON_NAME][PERSON_NAME]" at bounding box center [612, 234] width 932 height 27
type input "[STREET_ADDRESS][PERSON_NAME][PERSON_NAME]"
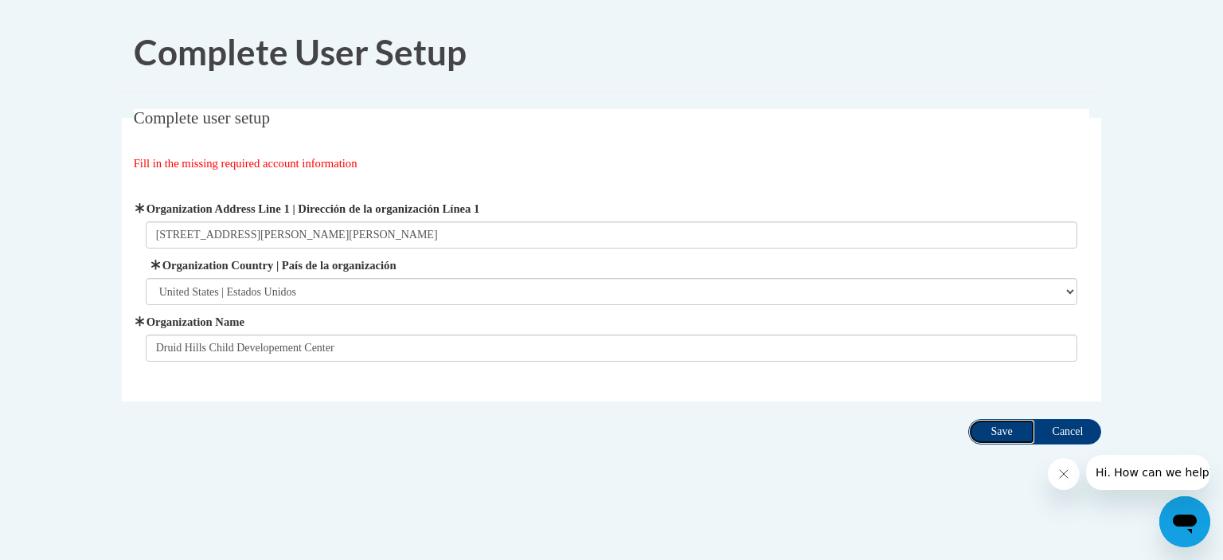
click at [990, 437] on input "Save" at bounding box center [1001, 431] width 67 height 25
